Goal: Transaction & Acquisition: Purchase product/service

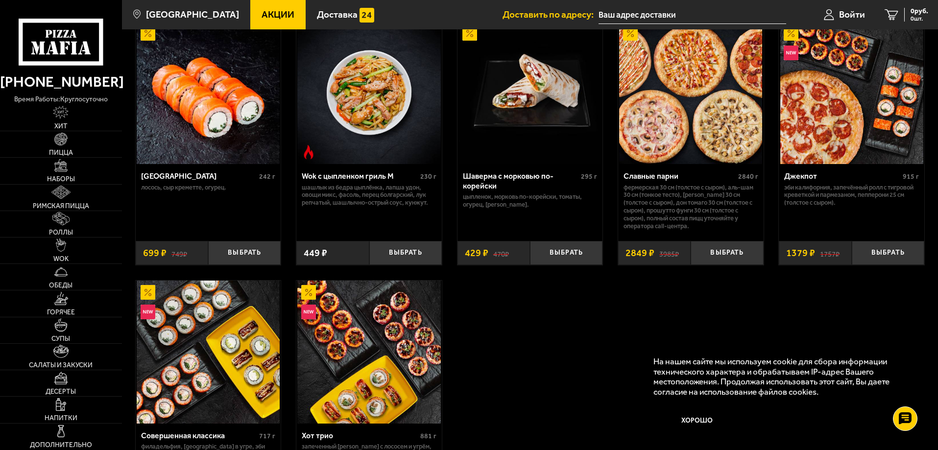
scroll to position [539, 0]
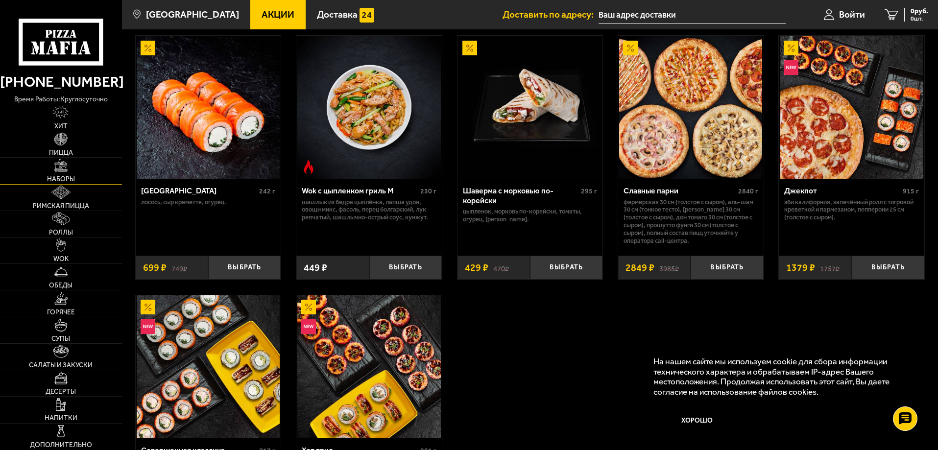
click at [72, 174] on link "Наборы" at bounding box center [61, 171] width 122 height 26
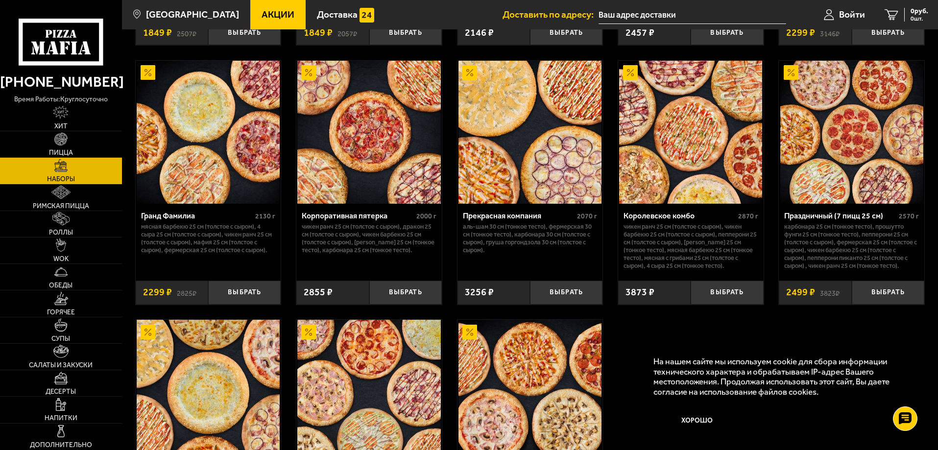
scroll to position [1371, 0]
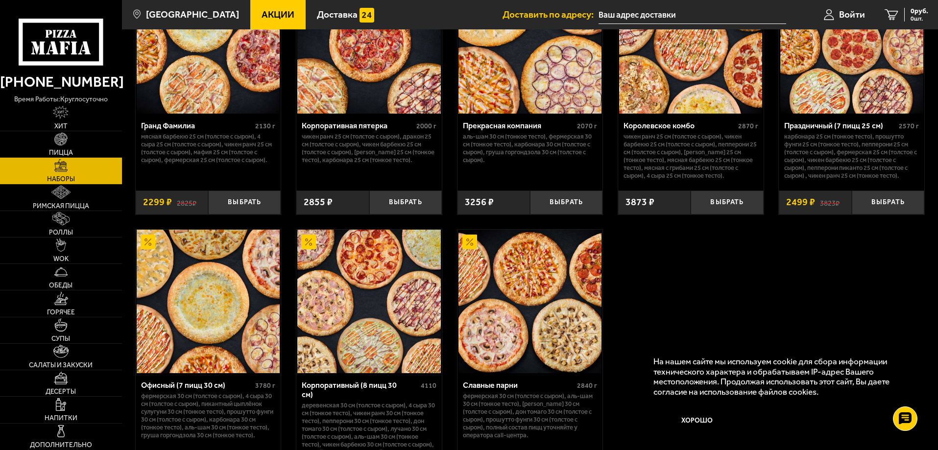
click at [689, 351] on div "На нашем сайте мы используем cookie для сбора информации технического характера…" at bounding box center [784, 396] width 282 height 99
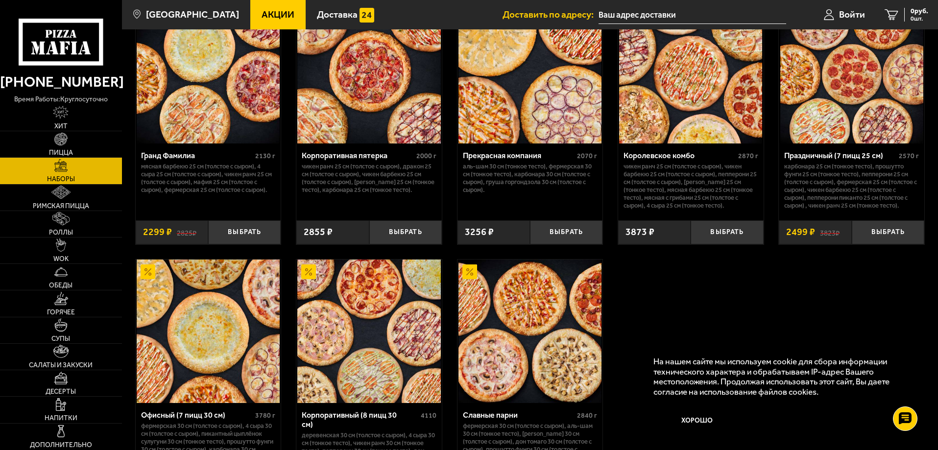
scroll to position [1364, 0]
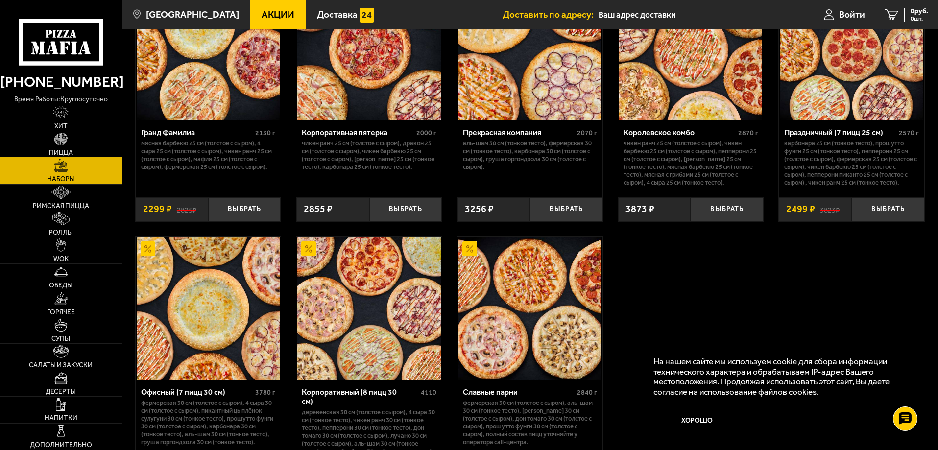
click at [72, 150] on span "Пицца" at bounding box center [61, 152] width 24 height 7
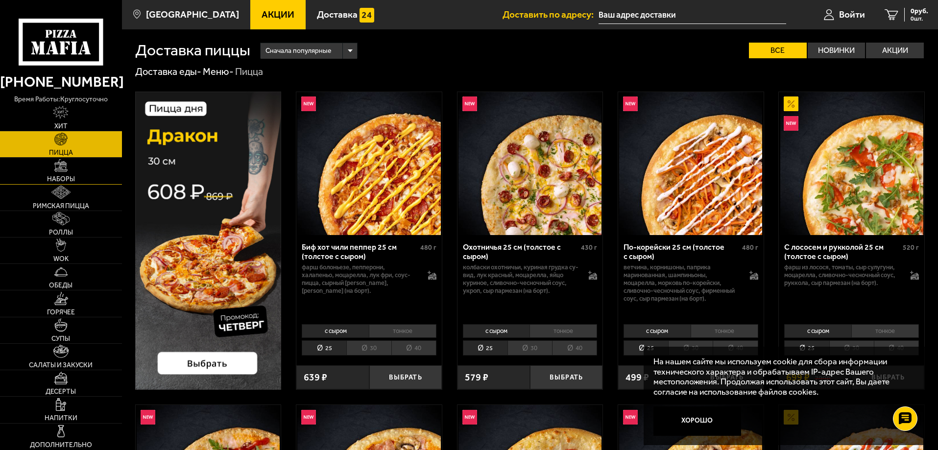
click at [63, 170] on img at bounding box center [60, 165] width 13 height 13
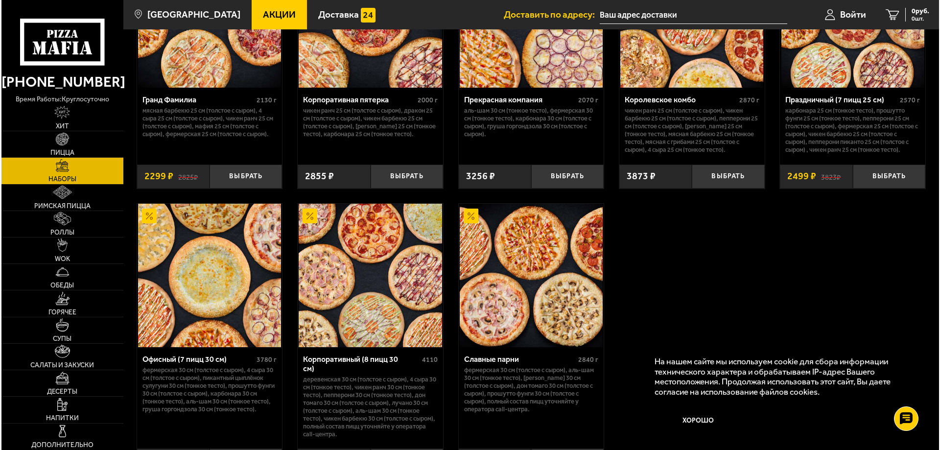
scroll to position [1511, 0]
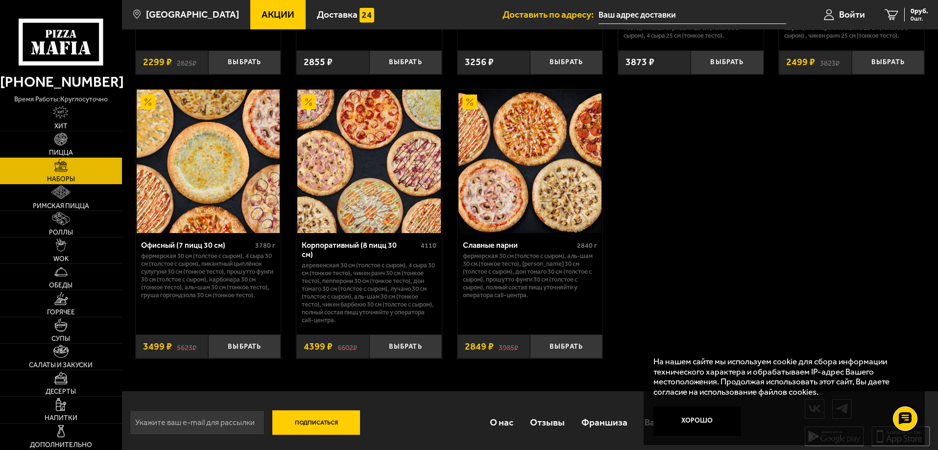
click at [343, 199] on img at bounding box center [368, 161] width 143 height 143
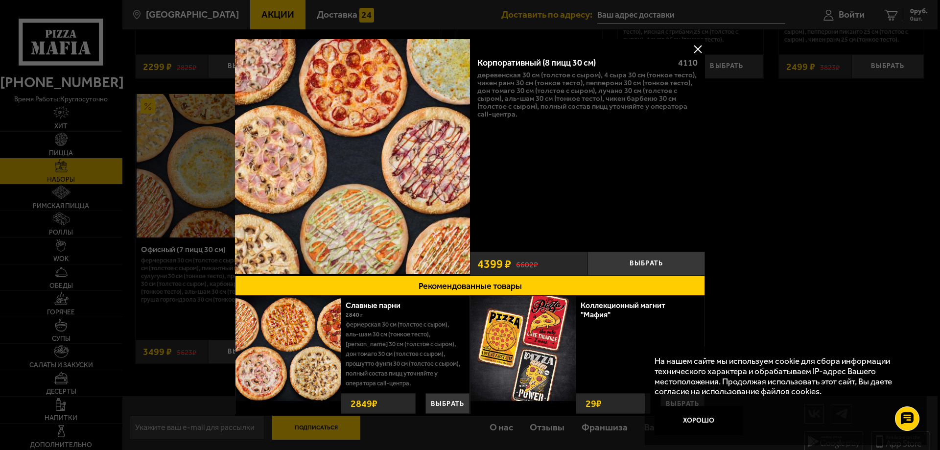
click at [551, 104] on p "Деревенская 30 см (толстое с сыром), 4 сыра 30 см (тонкое тесто), Чикен Ранч 30…" at bounding box center [587, 94] width 220 height 47
click at [610, 259] on button "Выбрать" at bounding box center [647, 264] width 118 height 24
click at [690, 46] on button at bounding box center [697, 49] width 15 height 15
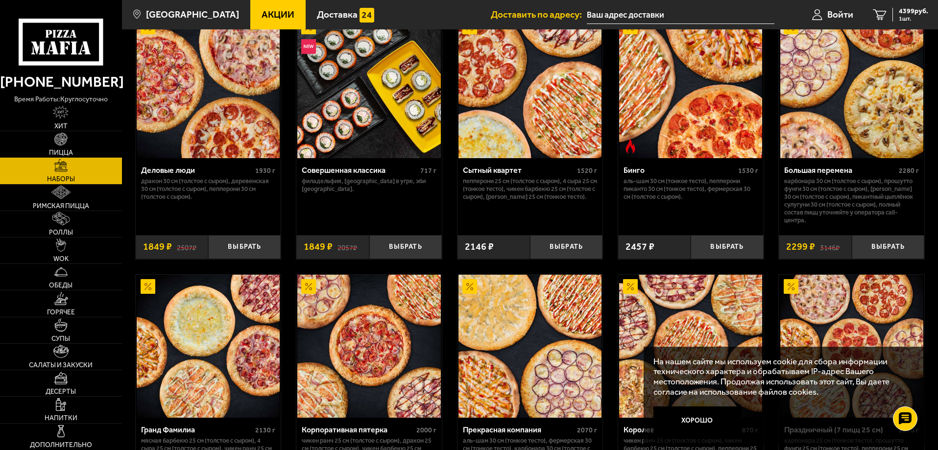
scroll to position [924, 0]
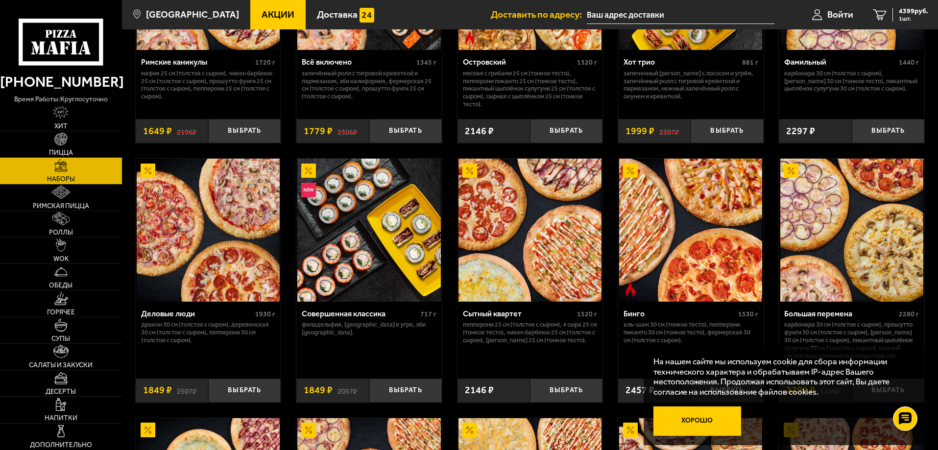
click at [712, 419] on button "Хорошо" at bounding box center [697, 420] width 88 height 29
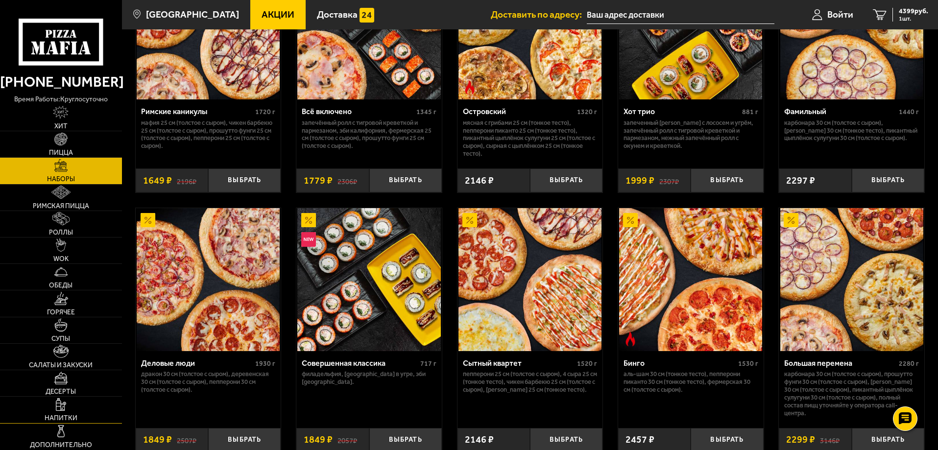
scroll to position [875, 0]
click at [81, 213] on link "Роллы" at bounding box center [61, 224] width 122 height 26
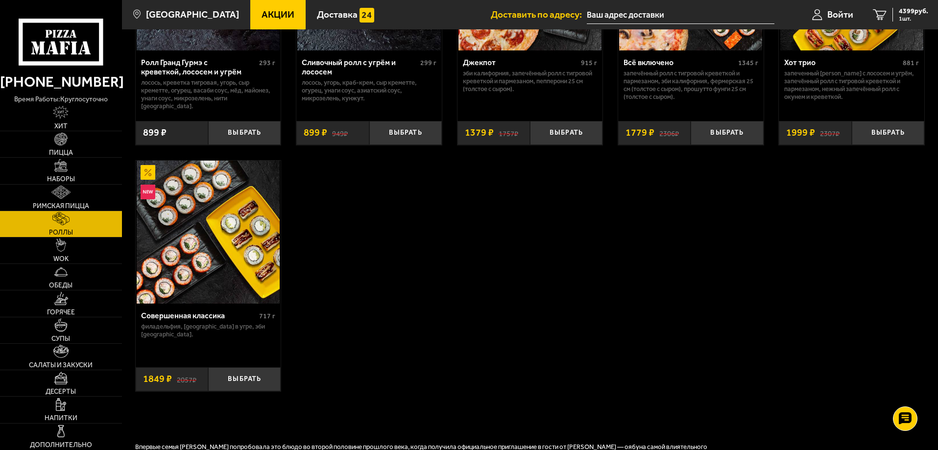
scroll to position [979, 0]
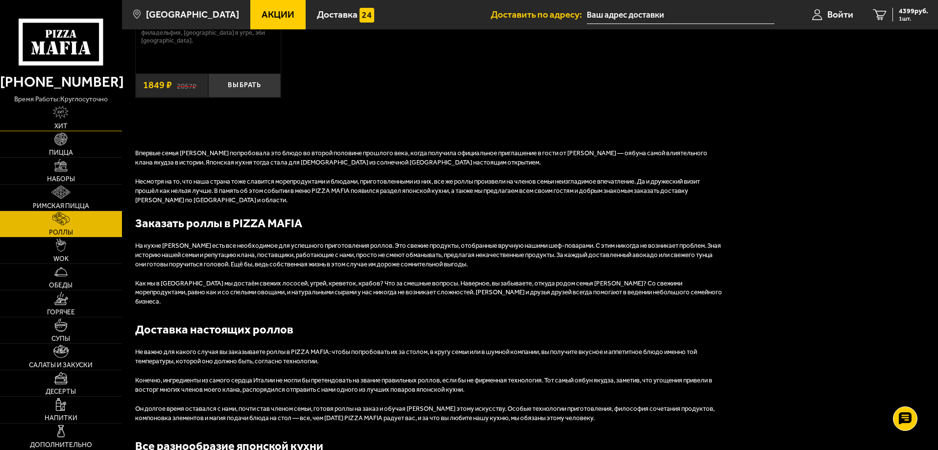
click at [73, 121] on link "Хит" at bounding box center [61, 118] width 122 height 26
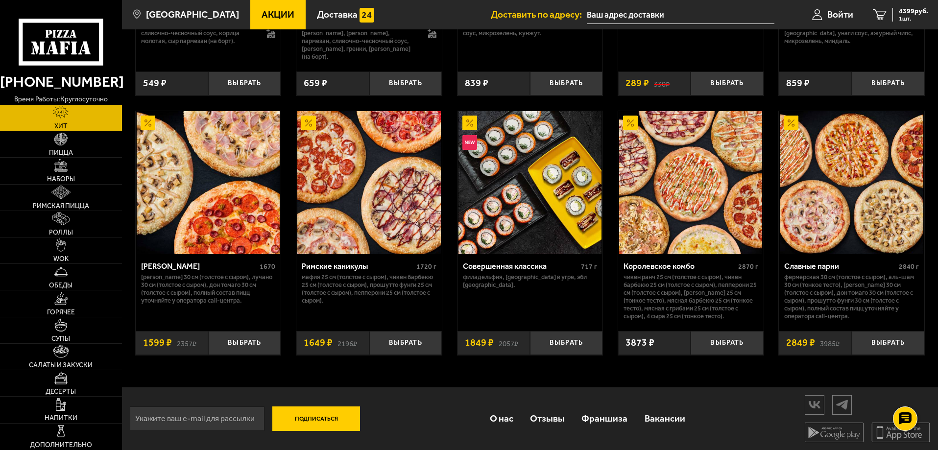
scroll to position [507, 0]
click at [73, 282] on link "Обеды" at bounding box center [61, 277] width 122 height 26
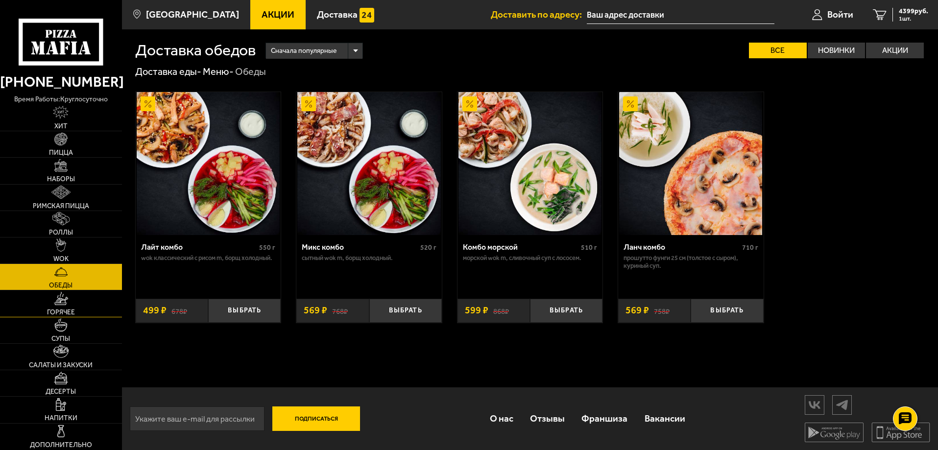
click at [71, 316] on span "Горячее" at bounding box center [61, 312] width 28 height 7
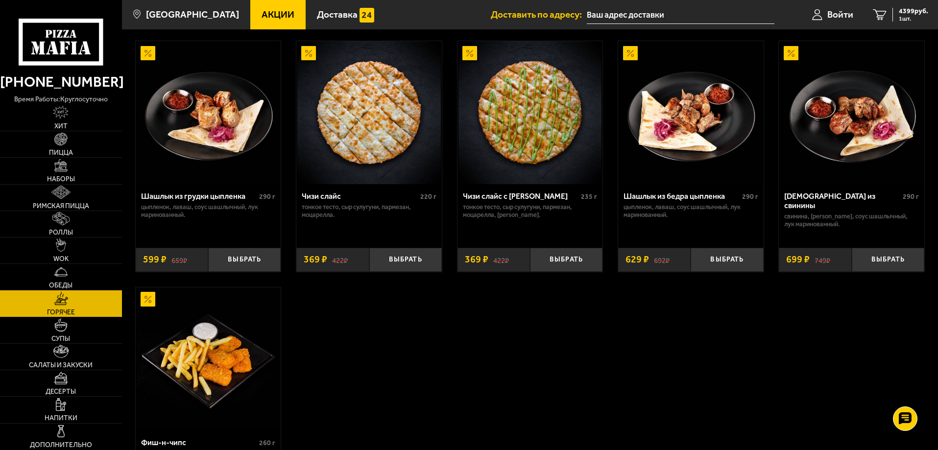
scroll to position [686, 0]
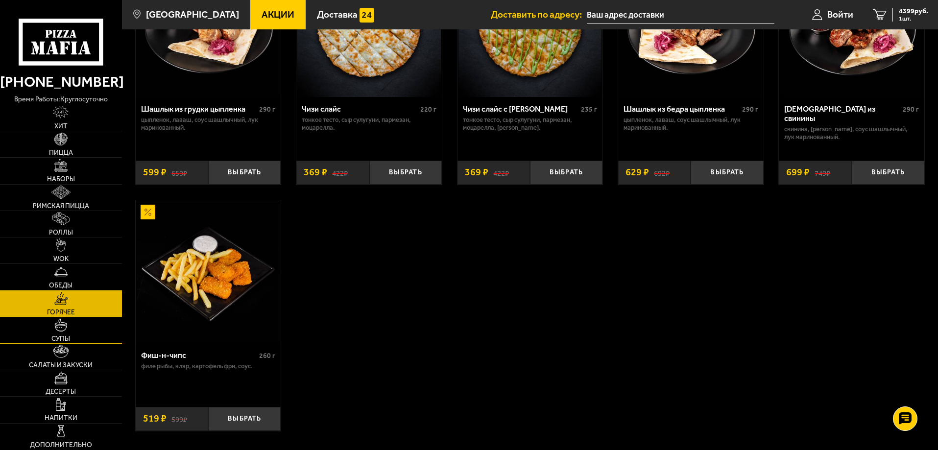
click at [95, 336] on link "Супы" at bounding box center [61, 330] width 122 height 26
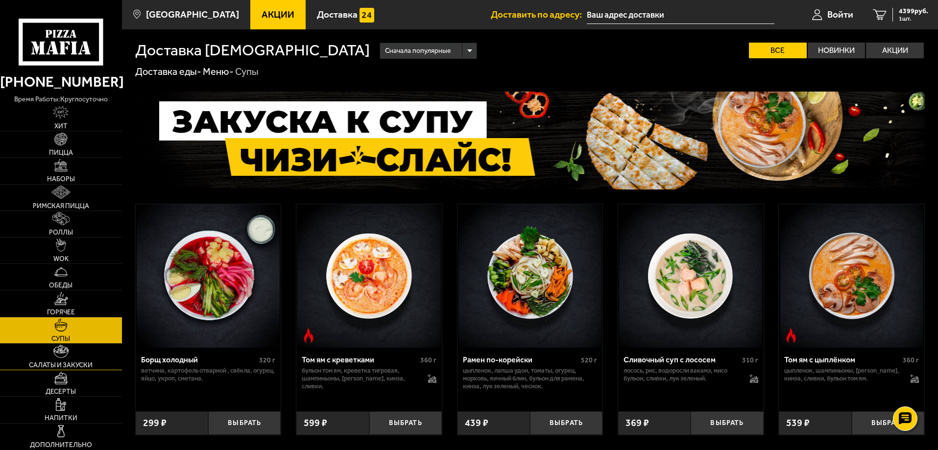
click at [86, 363] on span "Салаты и закуски" at bounding box center [61, 365] width 64 height 7
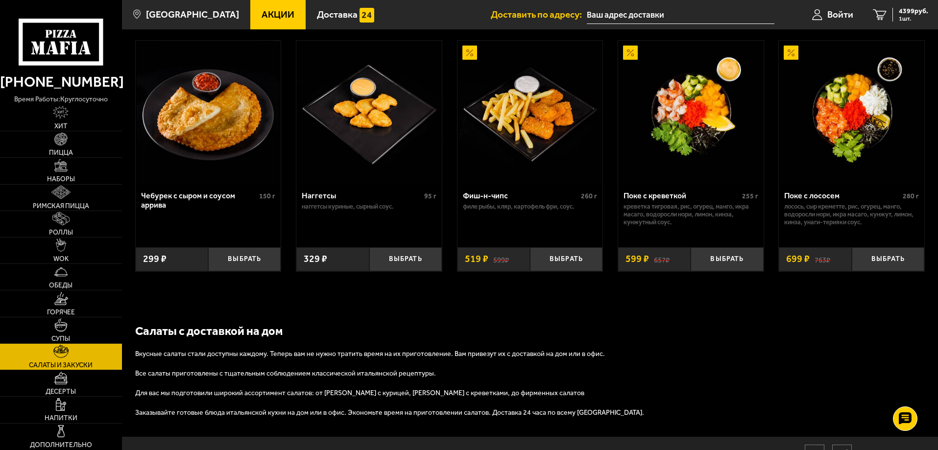
scroll to position [651, 0]
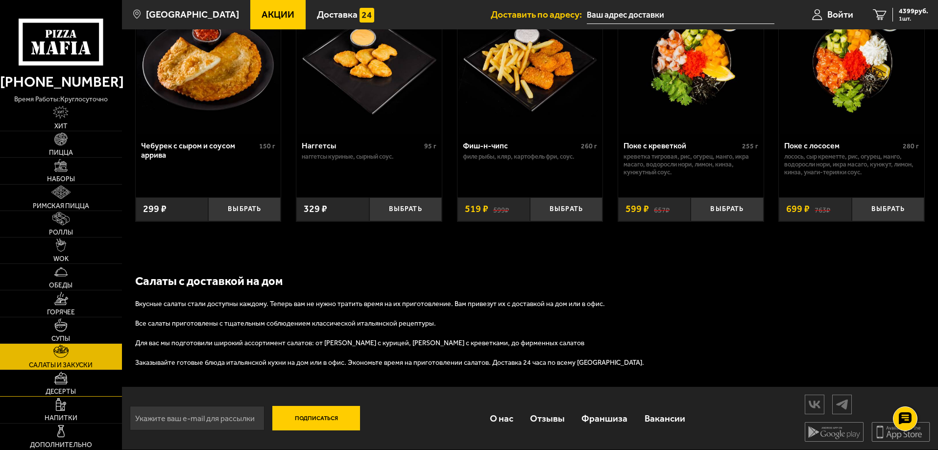
click at [86, 380] on link "Десерты" at bounding box center [61, 383] width 122 height 26
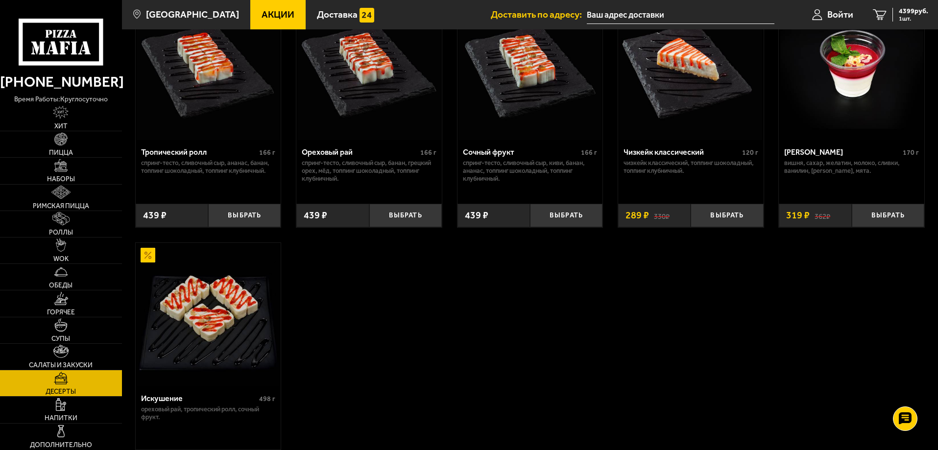
scroll to position [343, 0]
